Goal: Information Seeking & Learning: Learn about a topic

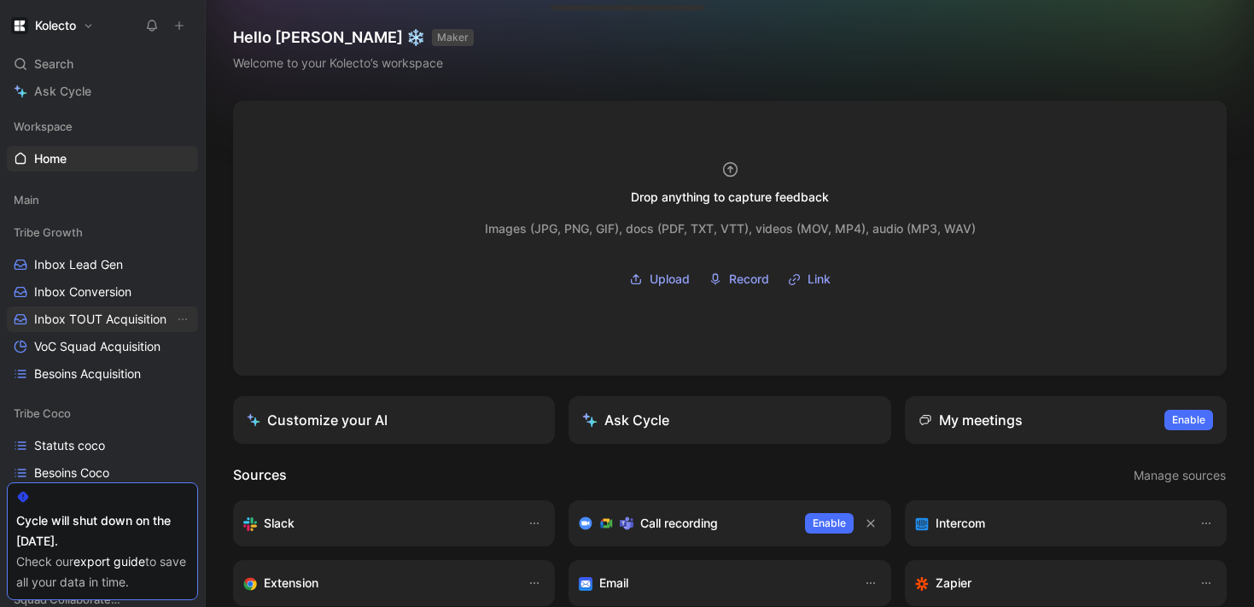
click at [119, 322] on span "Inbox TOUT Acquisition" at bounding box center [100, 319] width 132 height 17
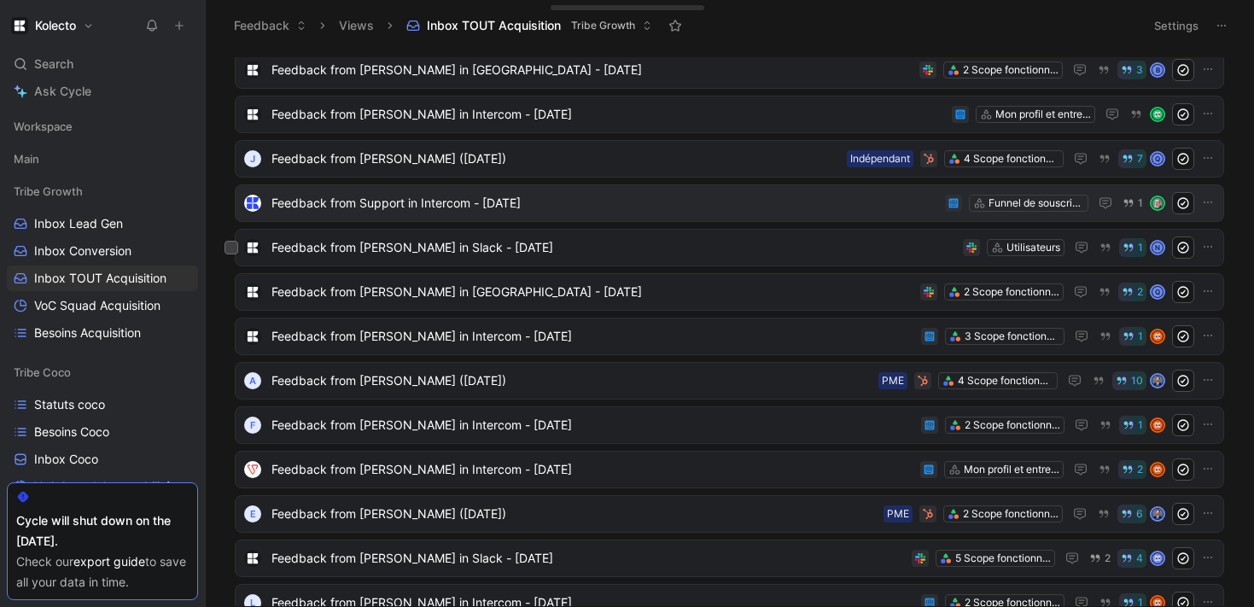
scroll to position [183, 0]
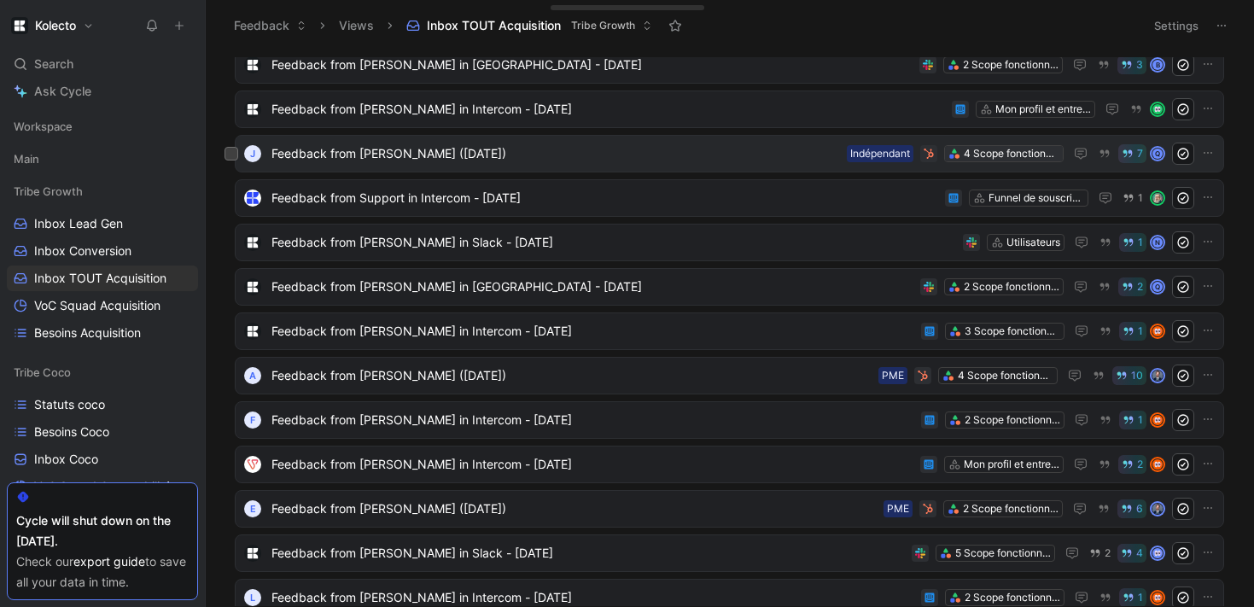
click at [1007, 156] on div "4 Scope fonctionnels" at bounding box center [1012, 153] width 96 height 17
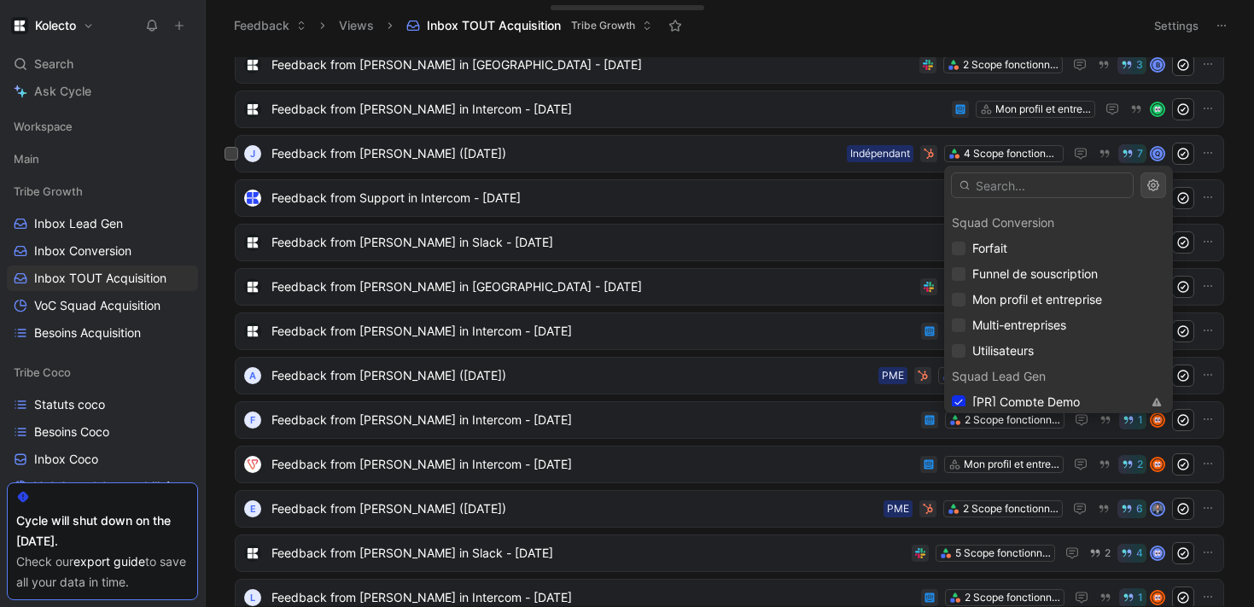
scroll to position [640, 0]
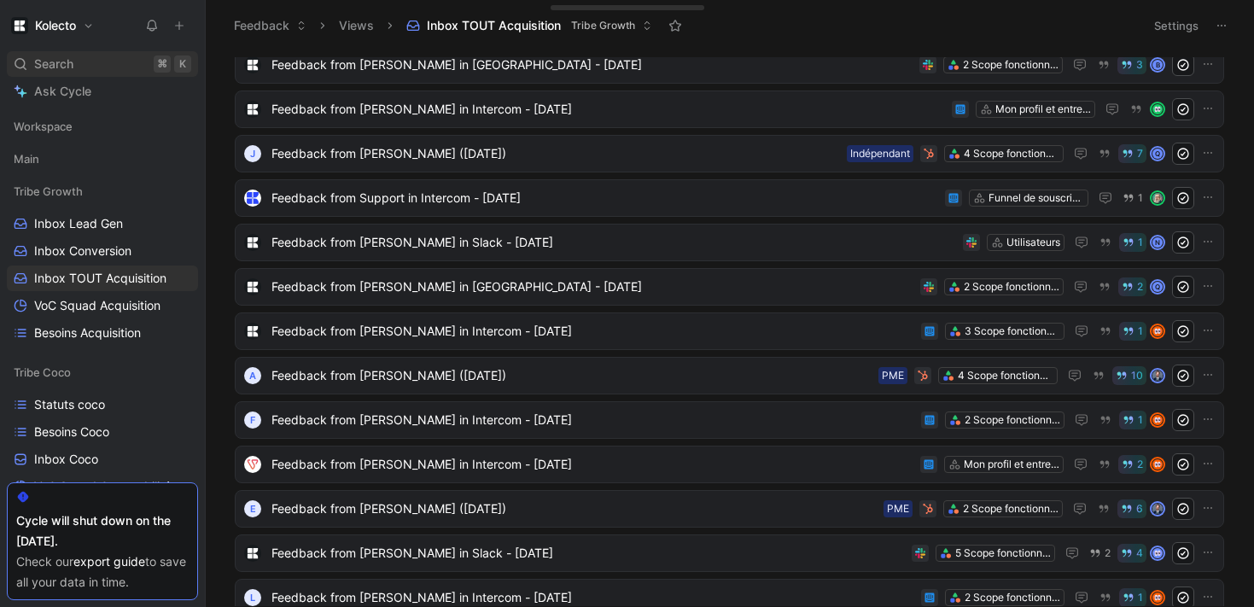
click at [85, 62] on div "Search ⌘ K" at bounding box center [102, 64] width 191 height 26
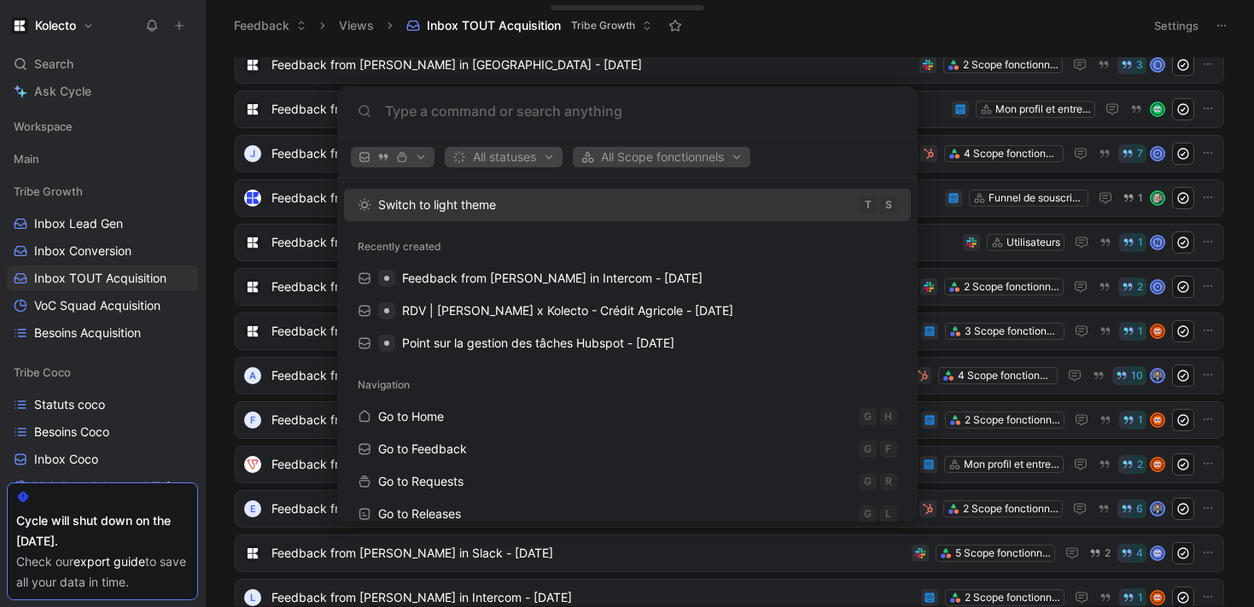
click at [550, 156] on span "All statuses" at bounding box center [503, 157] width 102 height 20
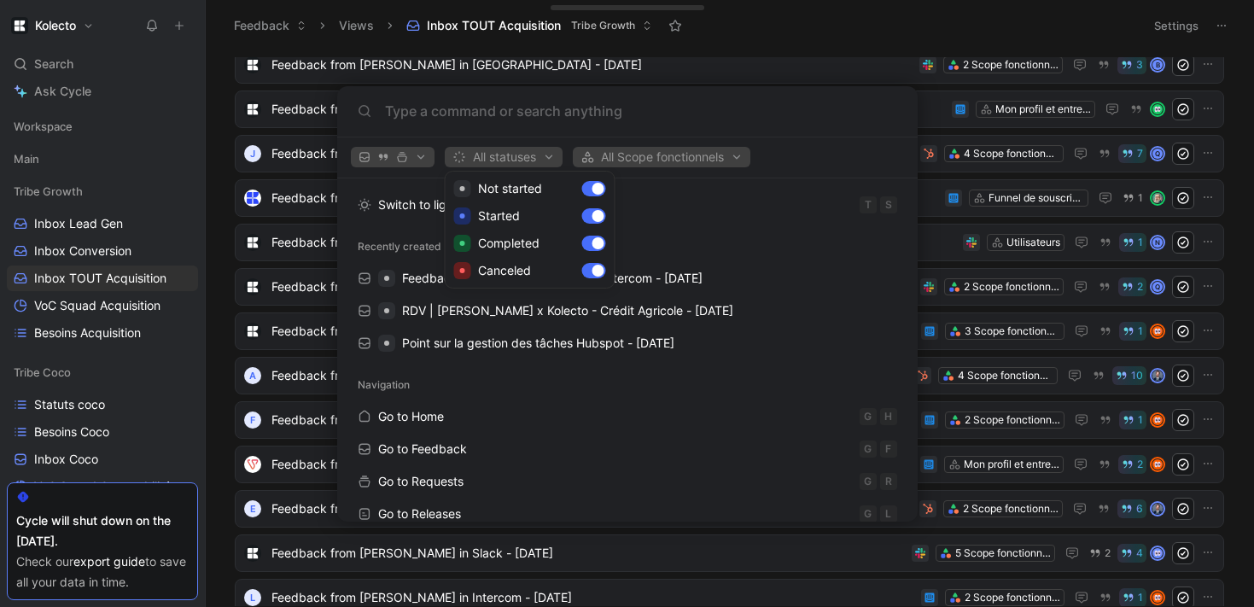
click at [617, 155] on div at bounding box center [627, 303] width 1254 height 607
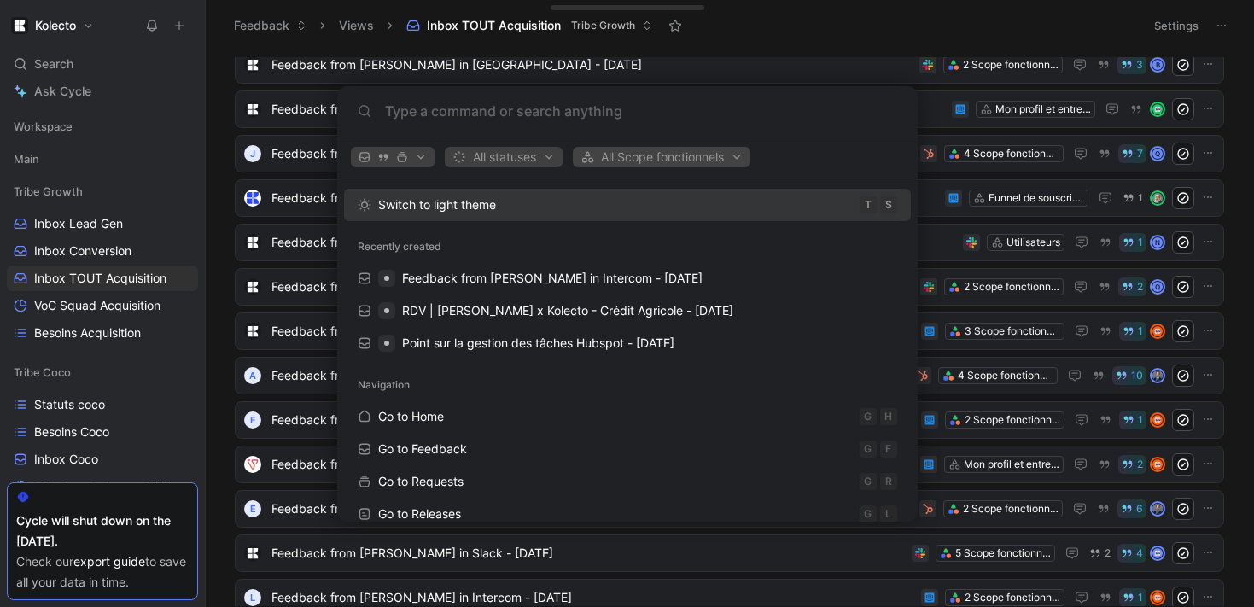
click at [617, 155] on span "All Scope fonctionnels" at bounding box center [662, 157] width 162 height 20
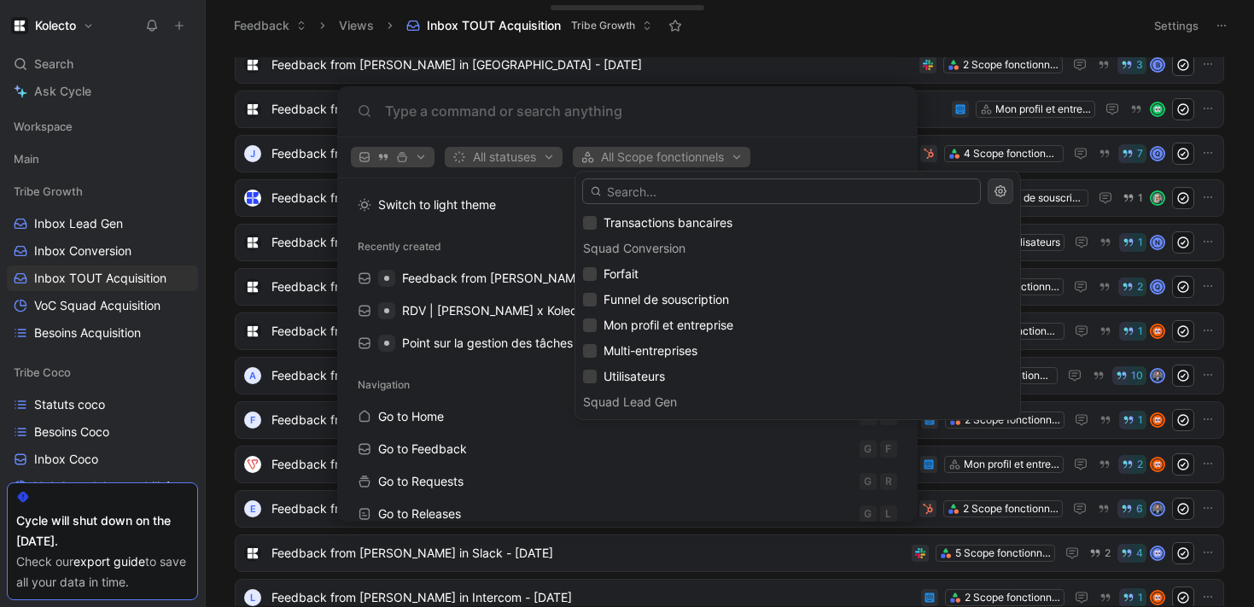
scroll to position [639, 0]
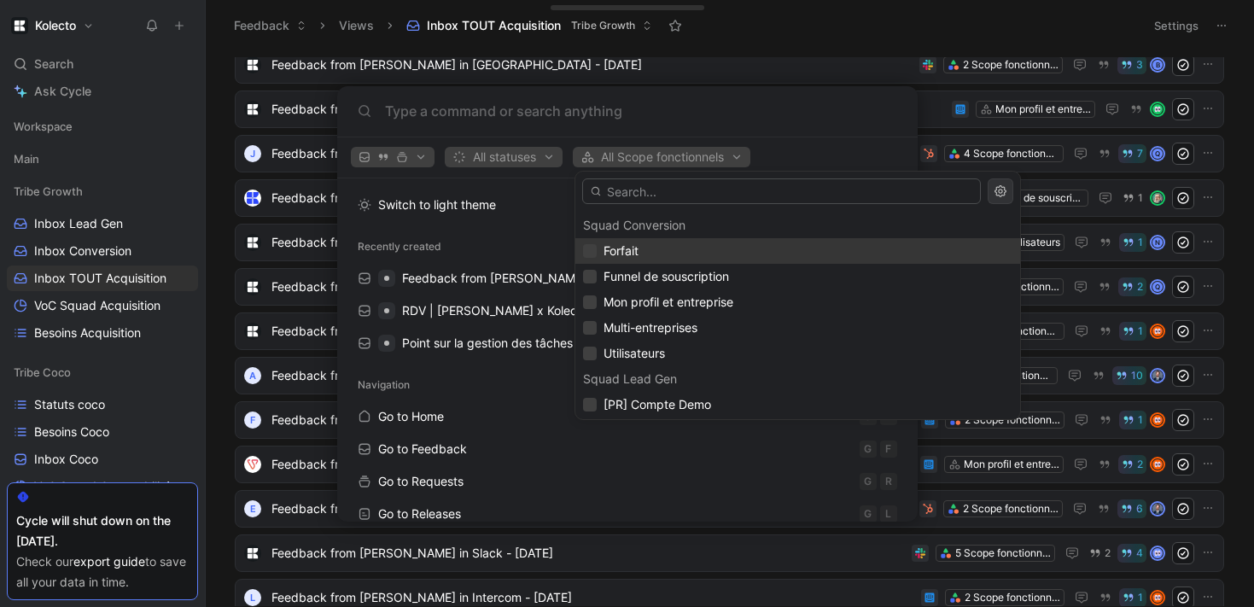
click at [598, 252] on div "Forfait" at bounding box center [797, 251] width 429 height 20
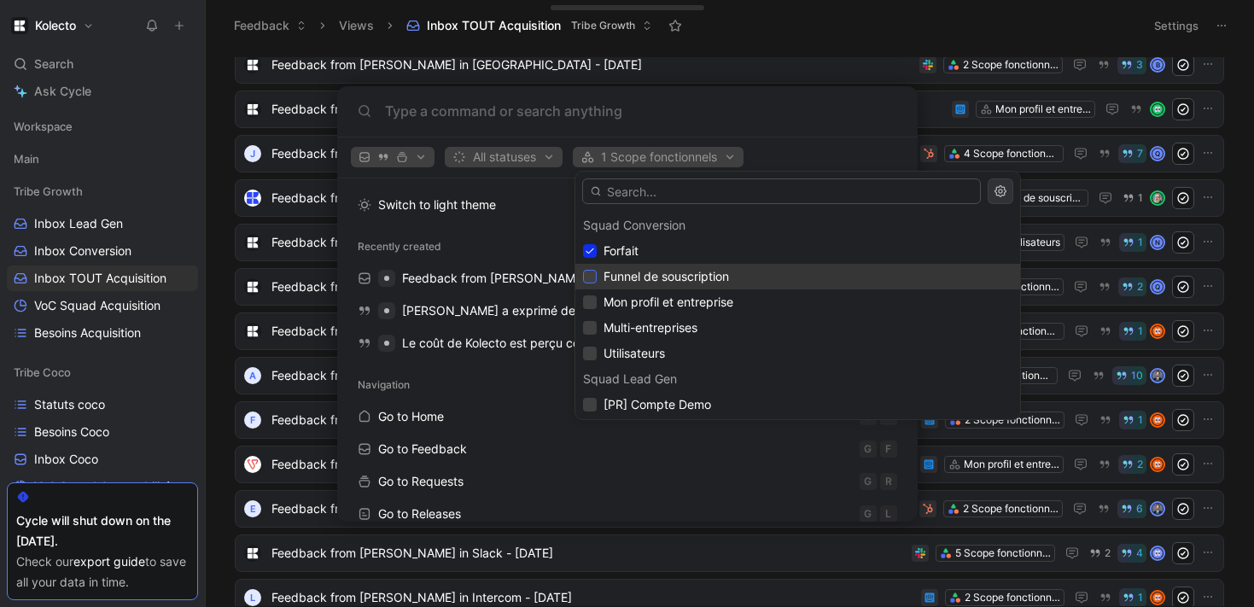
click at [596, 277] on div at bounding box center [590, 277] width 14 height 14
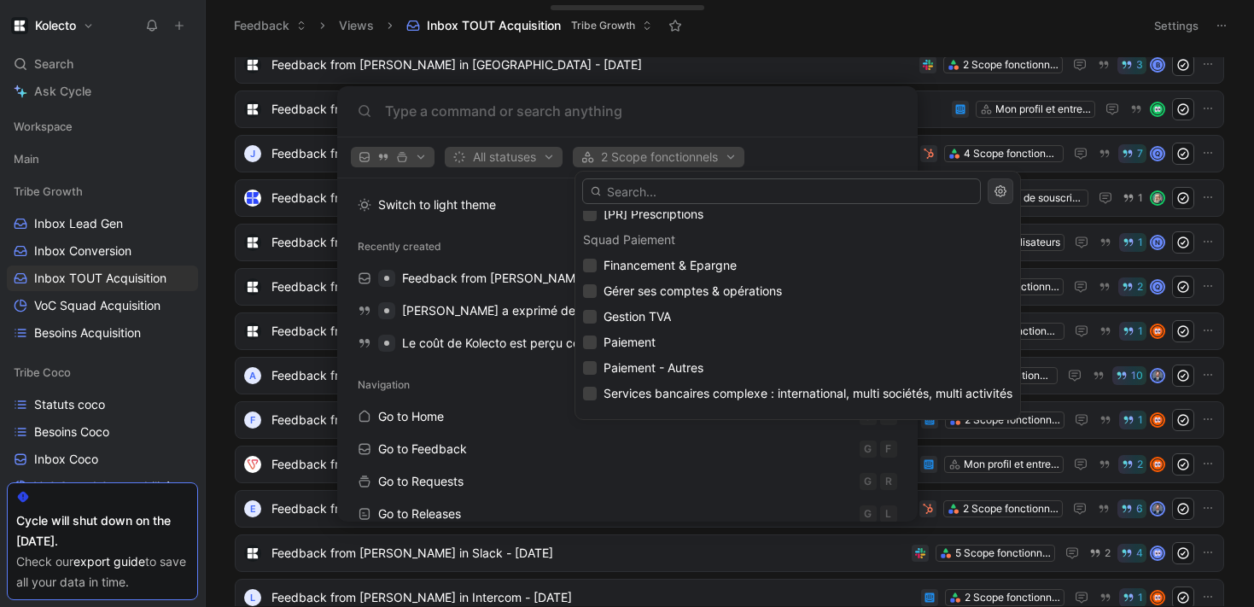
scroll to position [1129, 0]
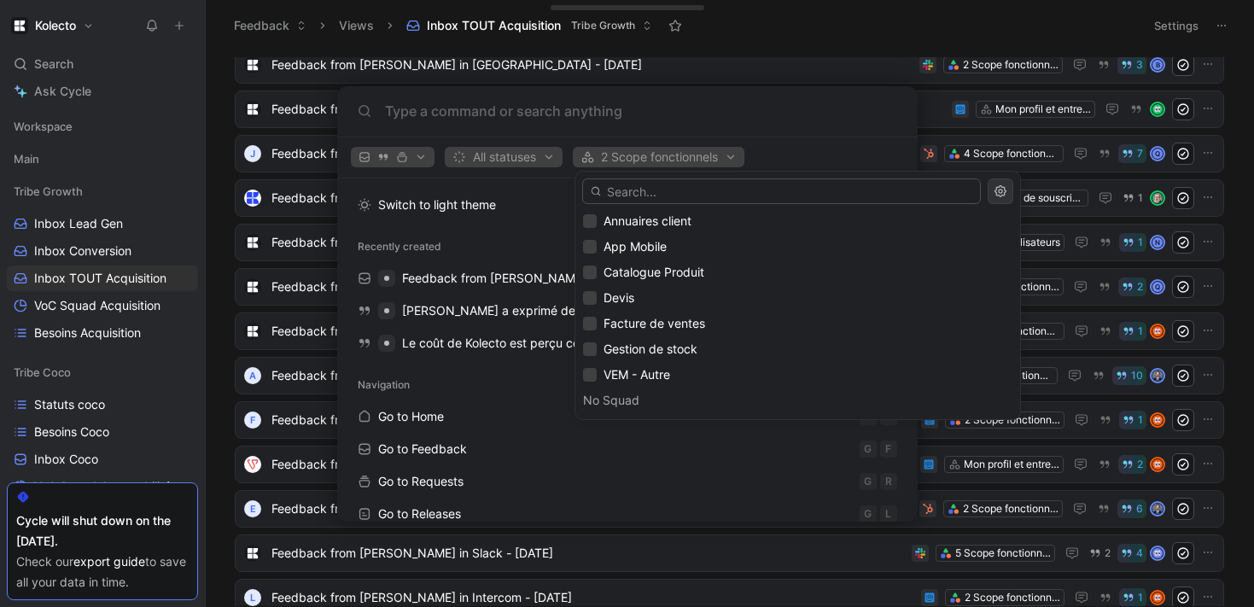
click at [735, 123] on div at bounding box center [627, 303] width 1254 height 607
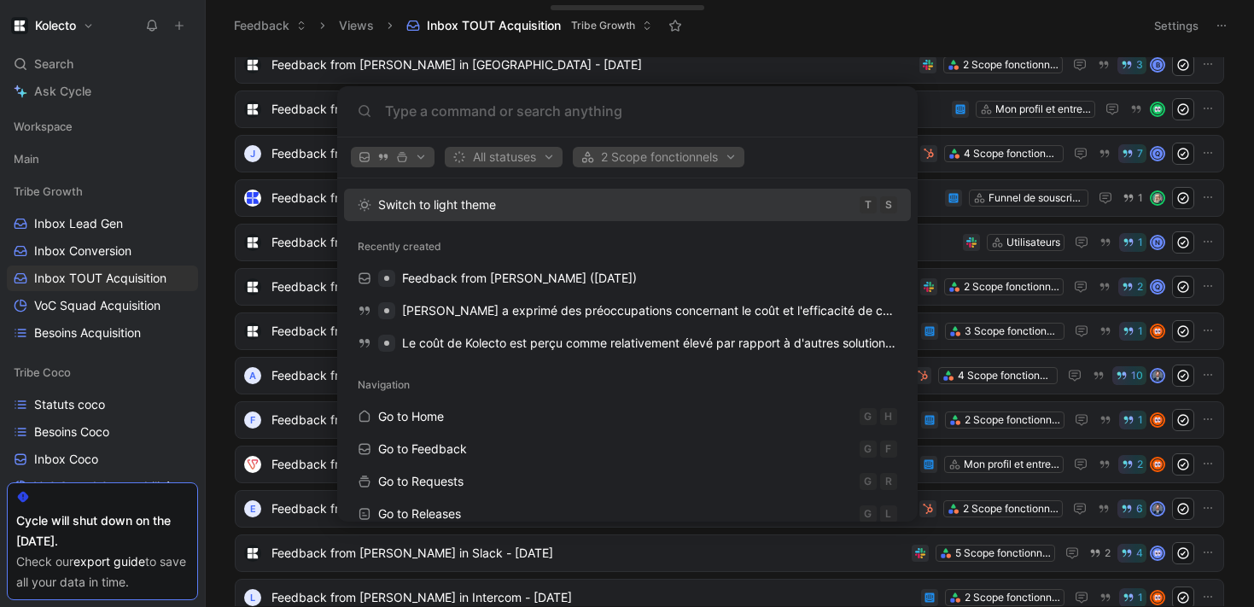
drag, startPoint x: 744, startPoint y: 105, endPoint x: 753, endPoint y: 117, distance: 15.2
click at [762, 90] on div at bounding box center [627, 111] width 581 height 51
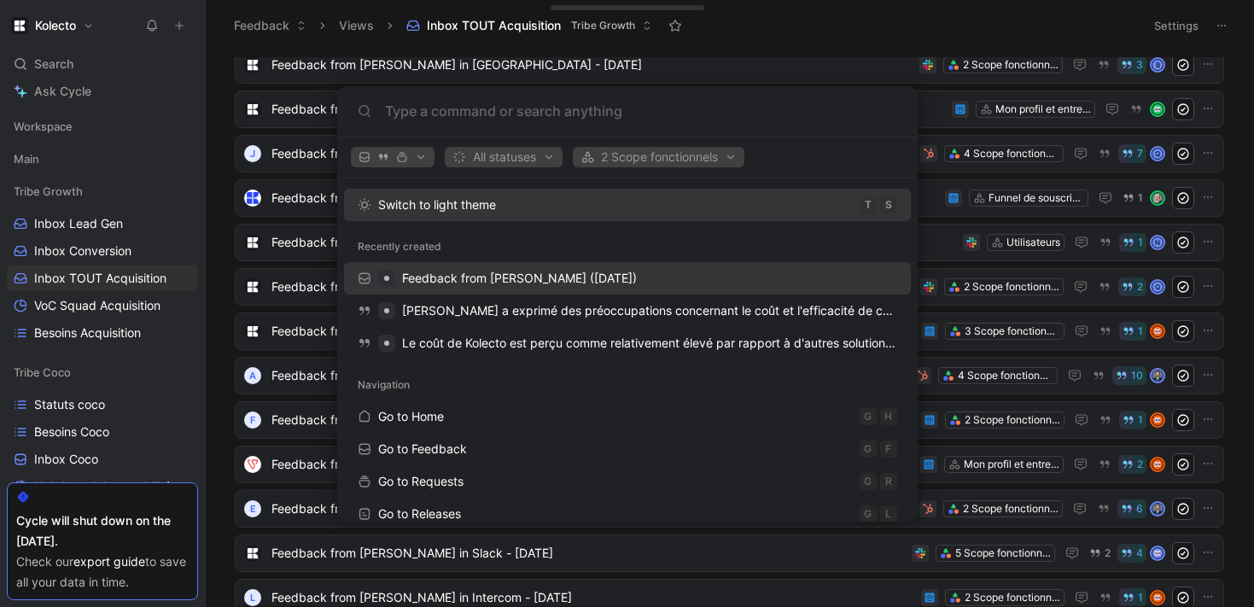
click at [629, 278] on span "Feedback from [PERSON_NAME] ([DATE])" at bounding box center [519, 278] width 235 height 15
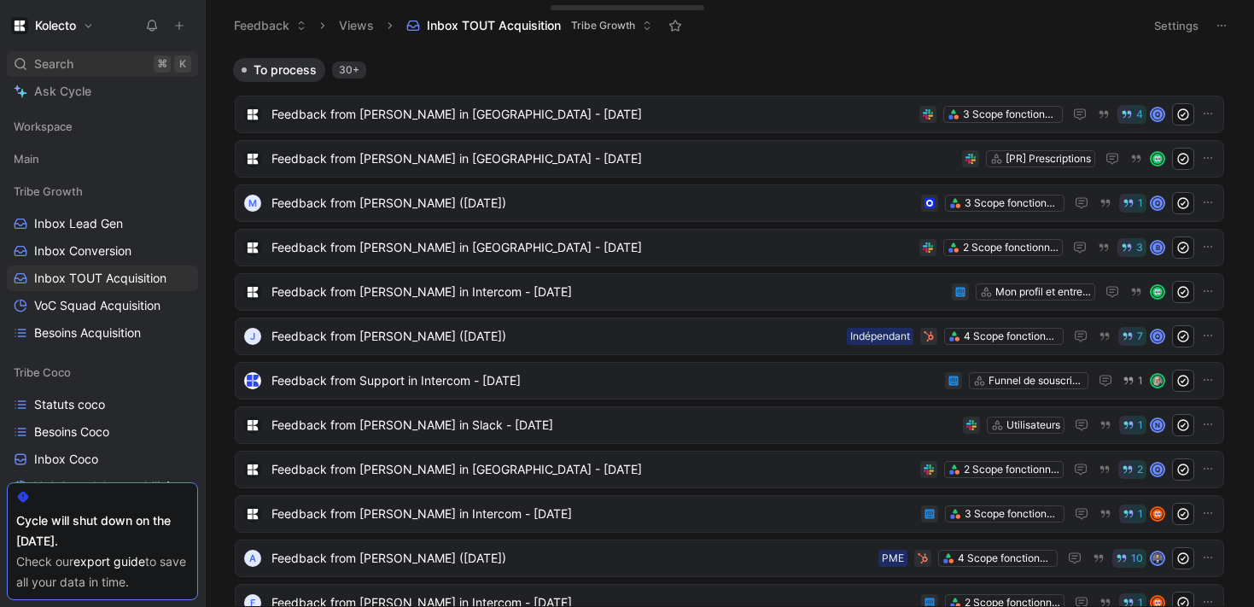
click at [73, 61] on div "Search ⌘ K" at bounding box center [102, 64] width 191 height 26
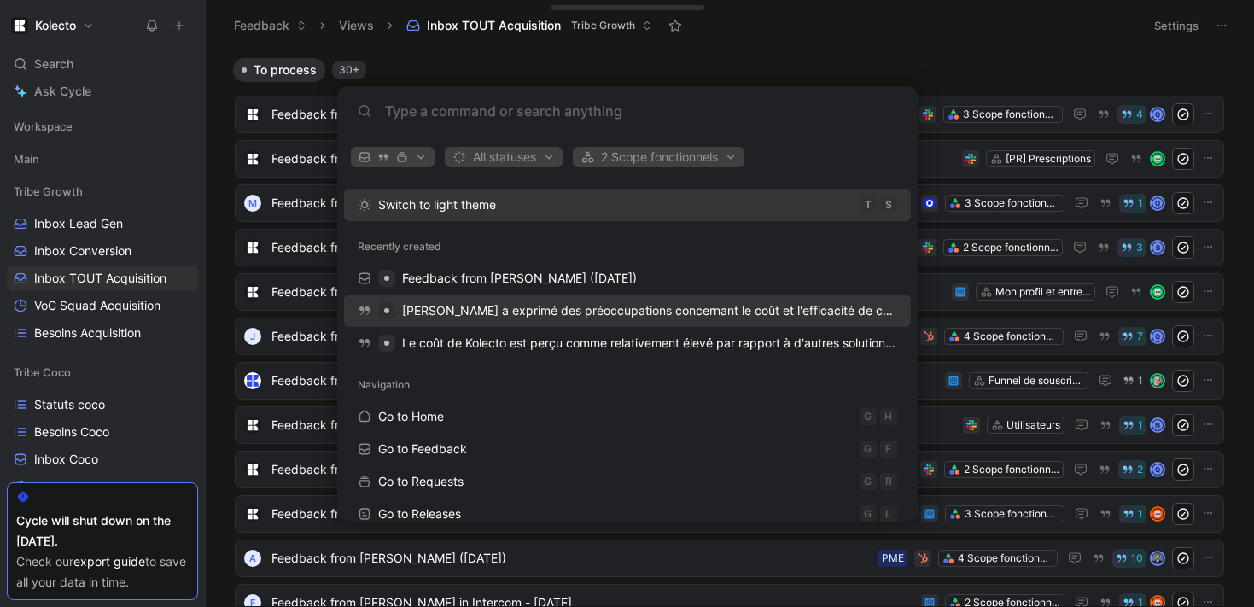
click at [567, 310] on span "[PERSON_NAME] a exprimé des préoccupations concernant le coût et l'efficacité d…" at bounding box center [809, 310] width 814 height 15
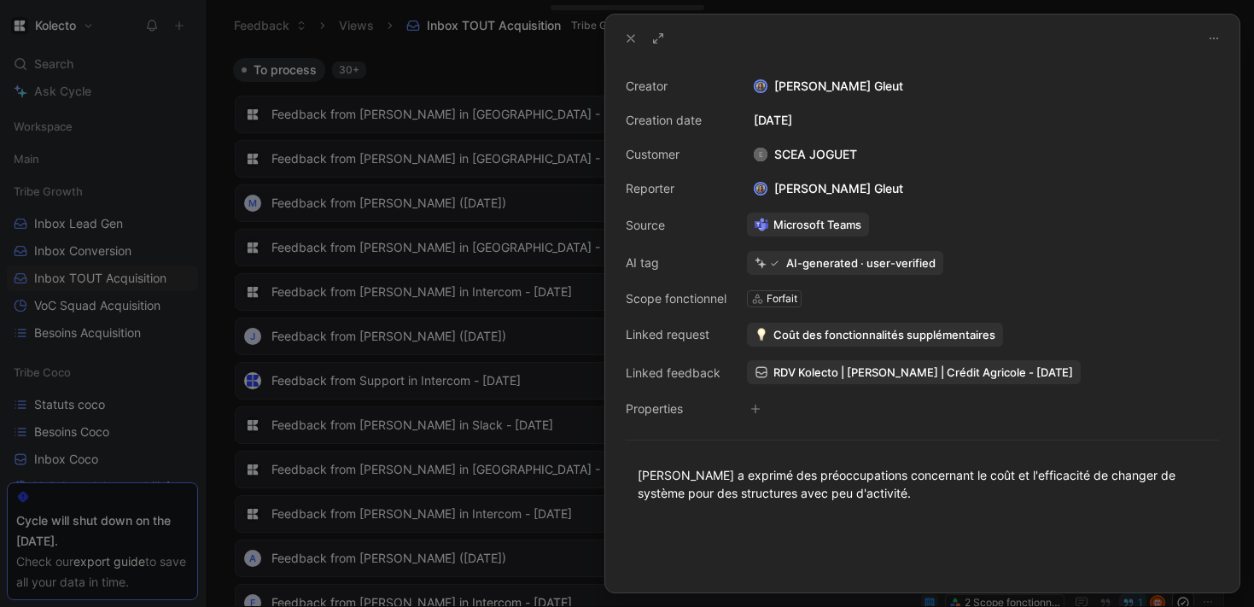
click at [188, 122] on div at bounding box center [627, 303] width 1254 height 607
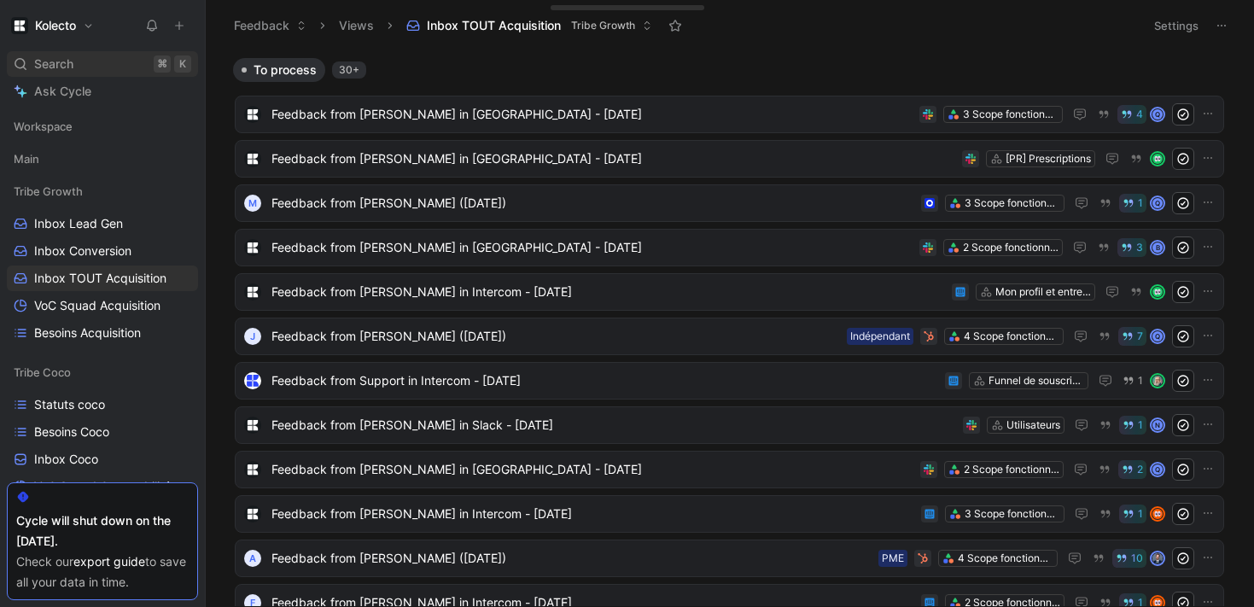
click at [59, 64] on span "Search" at bounding box center [53, 64] width 39 height 20
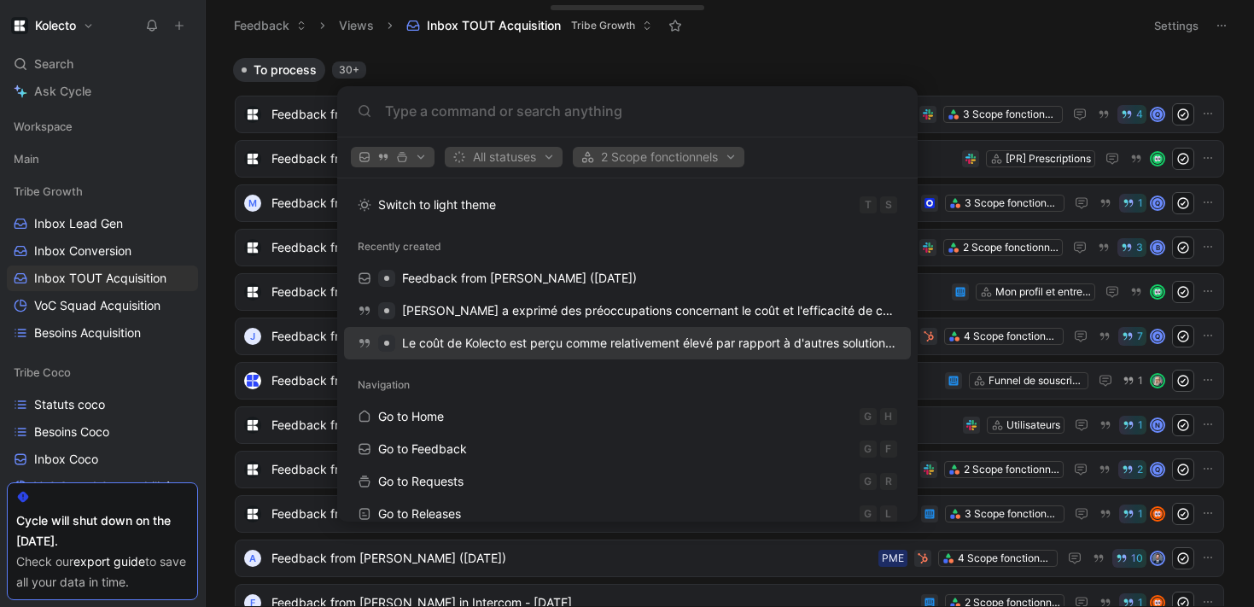
click at [447, 341] on span "Le coût de Kolecto est perçu comme relativement élevé par rapport à d'autres so…" at bounding box center [686, 342] width 569 height 15
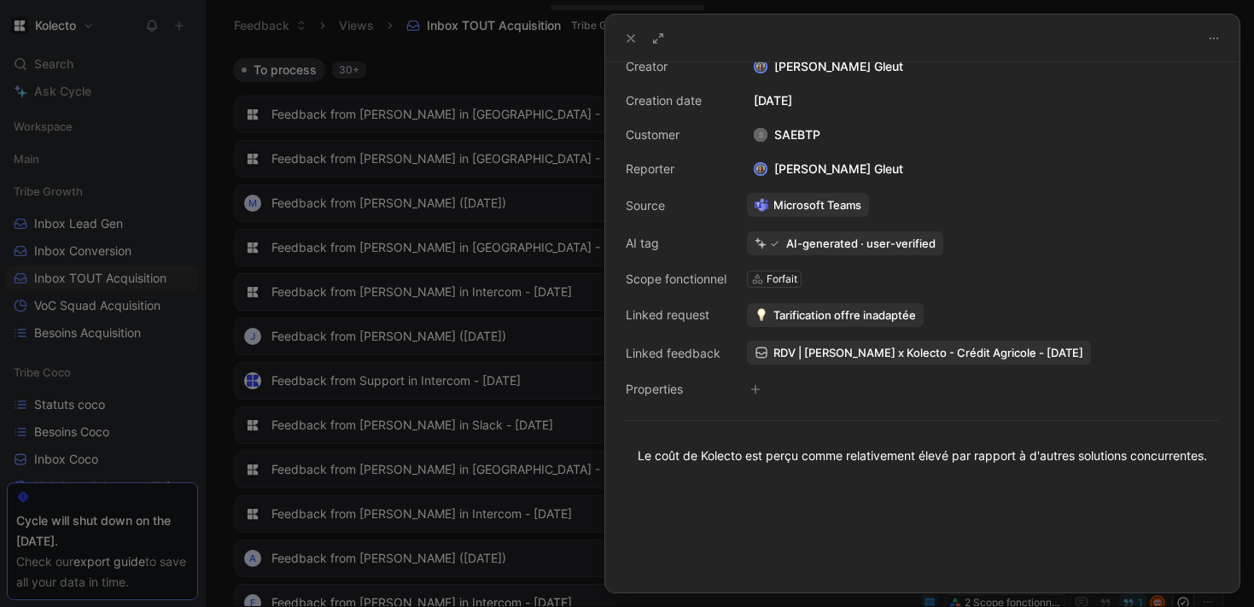
scroll to position [38, 0]
click at [473, 428] on div at bounding box center [627, 303] width 1254 height 607
